Goal: Task Accomplishment & Management: Manage account settings

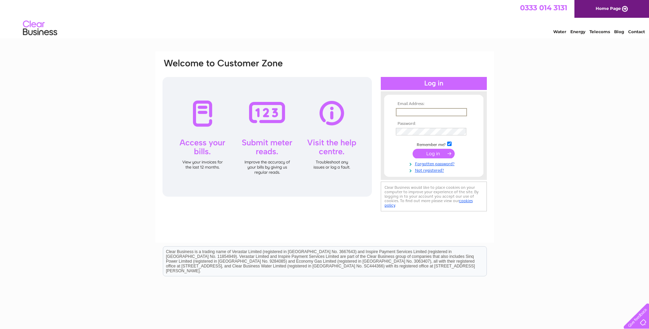
click at [420, 114] on input "text" at bounding box center [431, 112] width 71 height 8
type input "[EMAIL_ADDRESS][DOMAIN_NAME]"
click at [412, 149] on input "submit" at bounding box center [433, 154] width 42 height 10
click at [458, 110] on input "finance@northbanchory.com" at bounding box center [431, 112] width 71 height 8
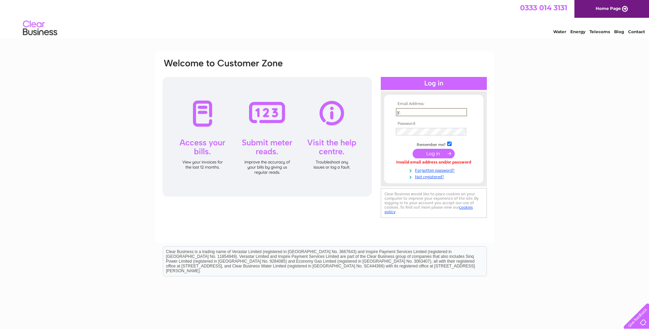
type input "."
paste input "finance@northbanchory.com"
type input "finance@northbanchory.com"
click at [427, 152] on input "submit" at bounding box center [433, 153] width 42 height 10
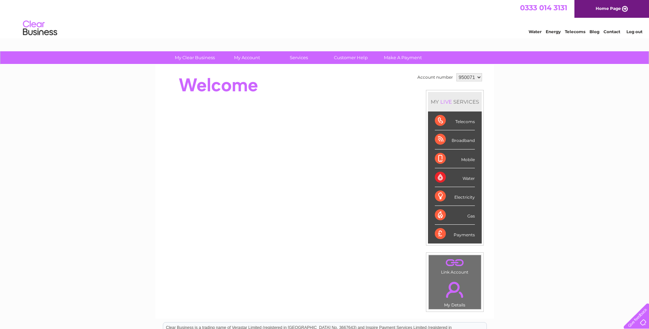
click at [478, 79] on select "950071 950073 950138 950142 950143 950144 971030 971044 994857" at bounding box center [469, 77] width 26 height 8
select select "994857"
click at [456, 73] on select "950071 950073 950138 950142 950143 950144 971030 971044 994857" at bounding box center [469, 77] width 26 height 8
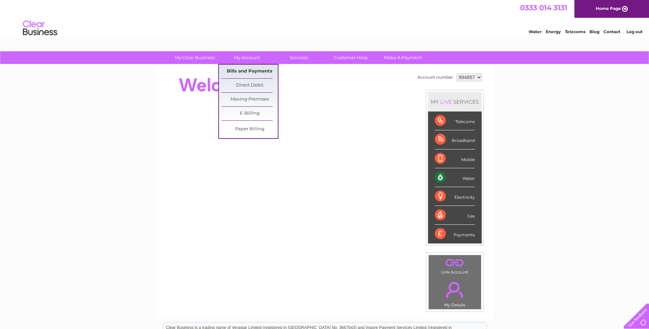
click at [247, 70] on link "Bills and Payments" at bounding box center [249, 72] width 56 height 14
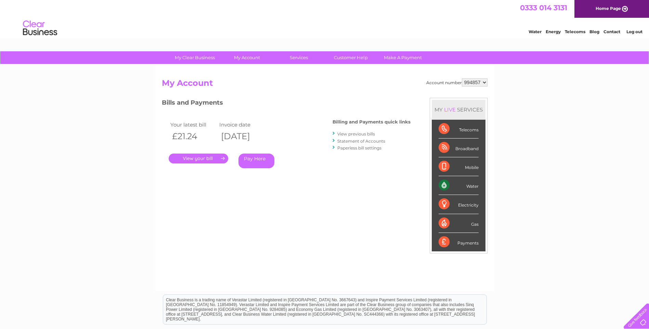
click at [635, 31] on link "Log out" at bounding box center [634, 31] width 16 height 5
